Goal: Check status: Check status

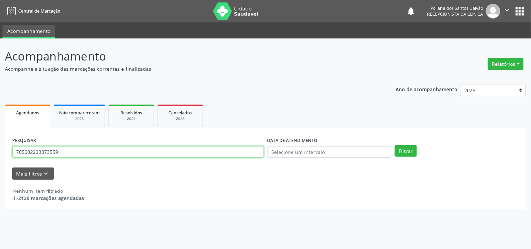
drag, startPoint x: 79, startPoint y: 153, endPoint x: 0, endPoint y: 152, distance: 79.1
click at [0, 152] on div "Acompanhamento Acompanhe a situação das marcações correntes e finalizadas Relat…" at bounding box center [265, 143] width 531 height 211
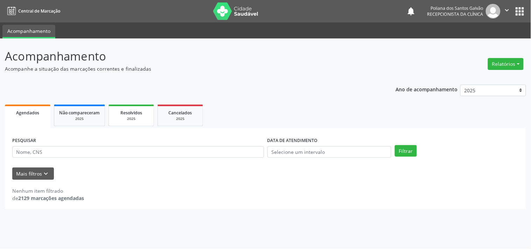
click at [151, 118] on link "Resolvidos 2025" at bounding box center [130, 116] width 45 height 22
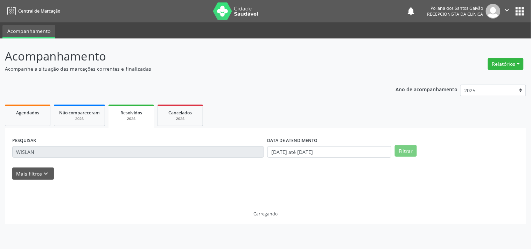
click at [0, 184] on div "Acompanhamento Acompanhe a situação das marcações correntes e finalizadas Relat…" at bounding box center [265, 143] width 531 height 211
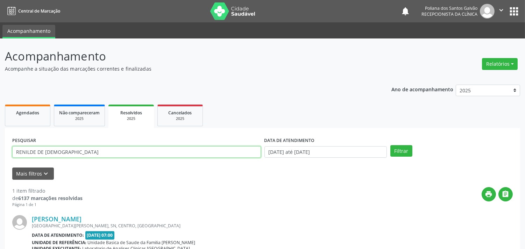
type input "RENILDE DE [DEMOGRAPHIC_DATA]"
click at [390, 145] on button "Filtrar" at bounding box center [401, 151] width 22 height 12
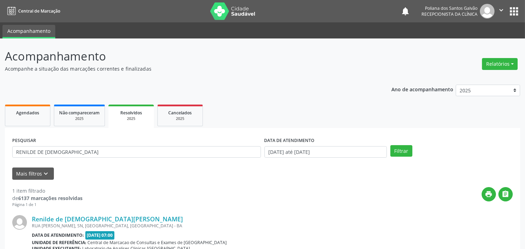
scroll to position [65, 0]
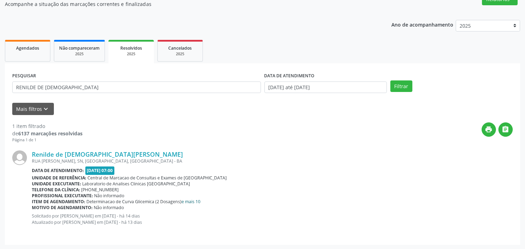
click at [188, 202] on link "e mais 10" at bounding box center [191, 202] width 19 height 6
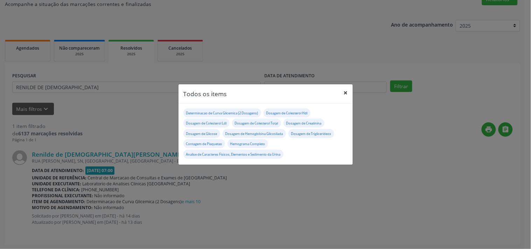
click at [343, 94] on button "×" at bounding box center [346, 92] width 14 height 17
